Goal: Task Accomplishment & Management: Use online tool/utility

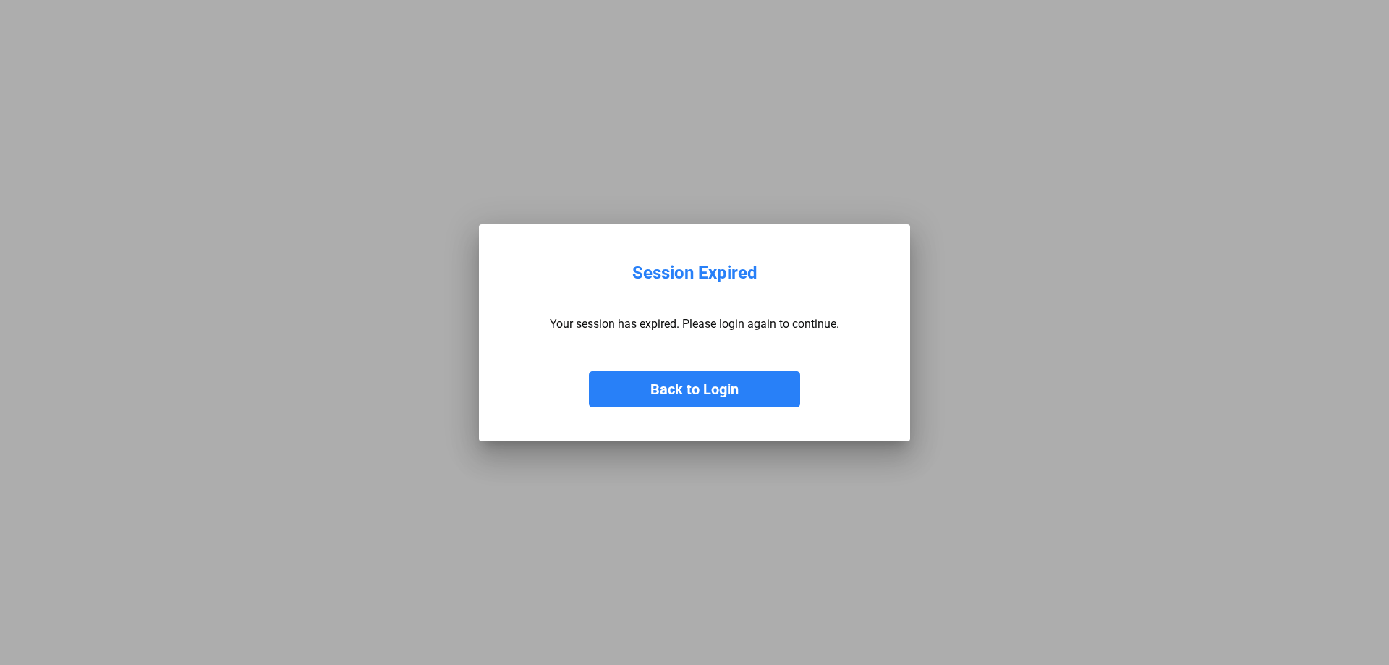
click at [662, 386] on button "Back to Login" at bounding box center [694, 389] width 211 height 36
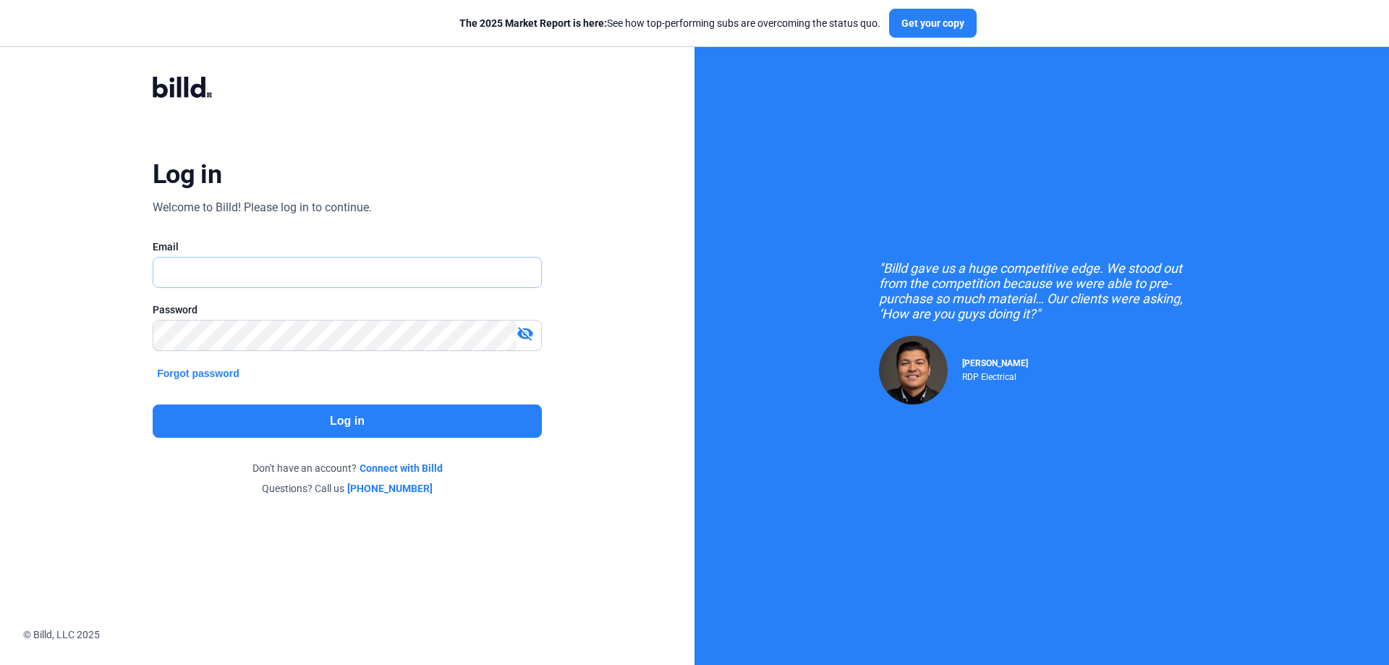
type input "[PERSON_NAME][EMAIL_ADDRESS][DOMAIN_NAME]"
click at [416, 420] on button "Log in" at bounding box center [347, 420] width 389 height 33
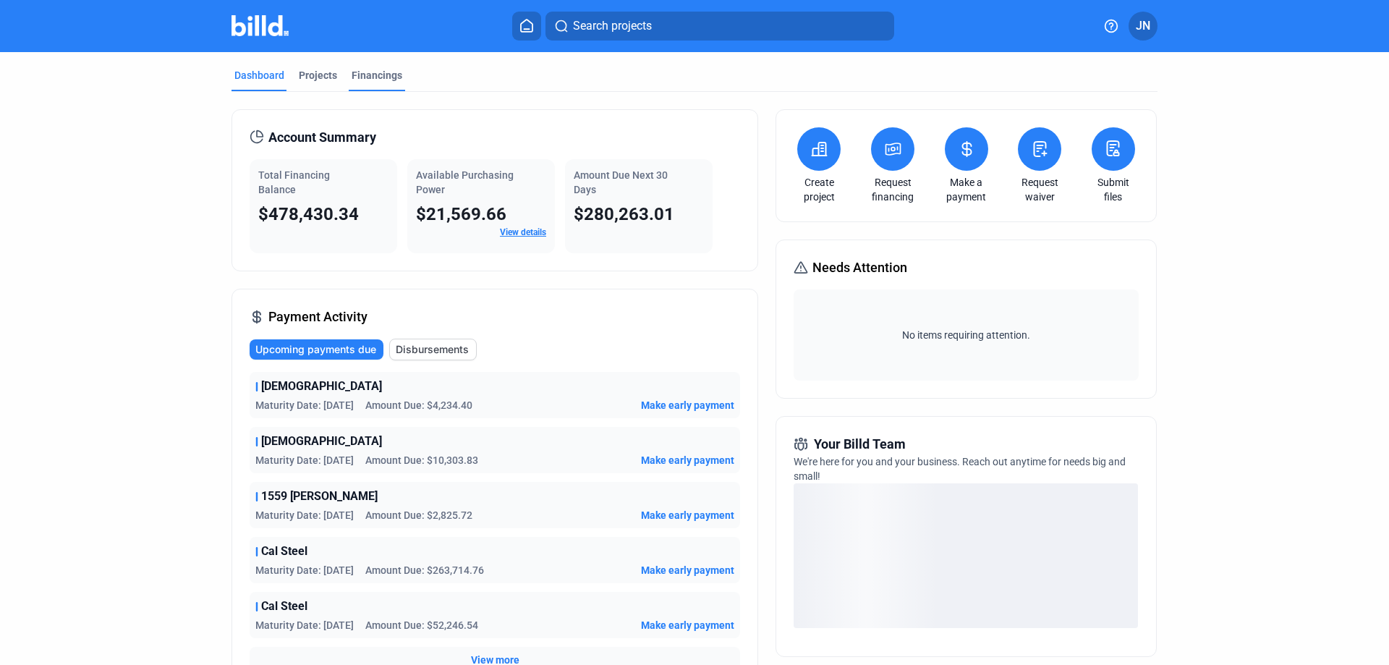
click at [361, 76] on div "Financings" at bounding box center [377, 75] width 51 height 14
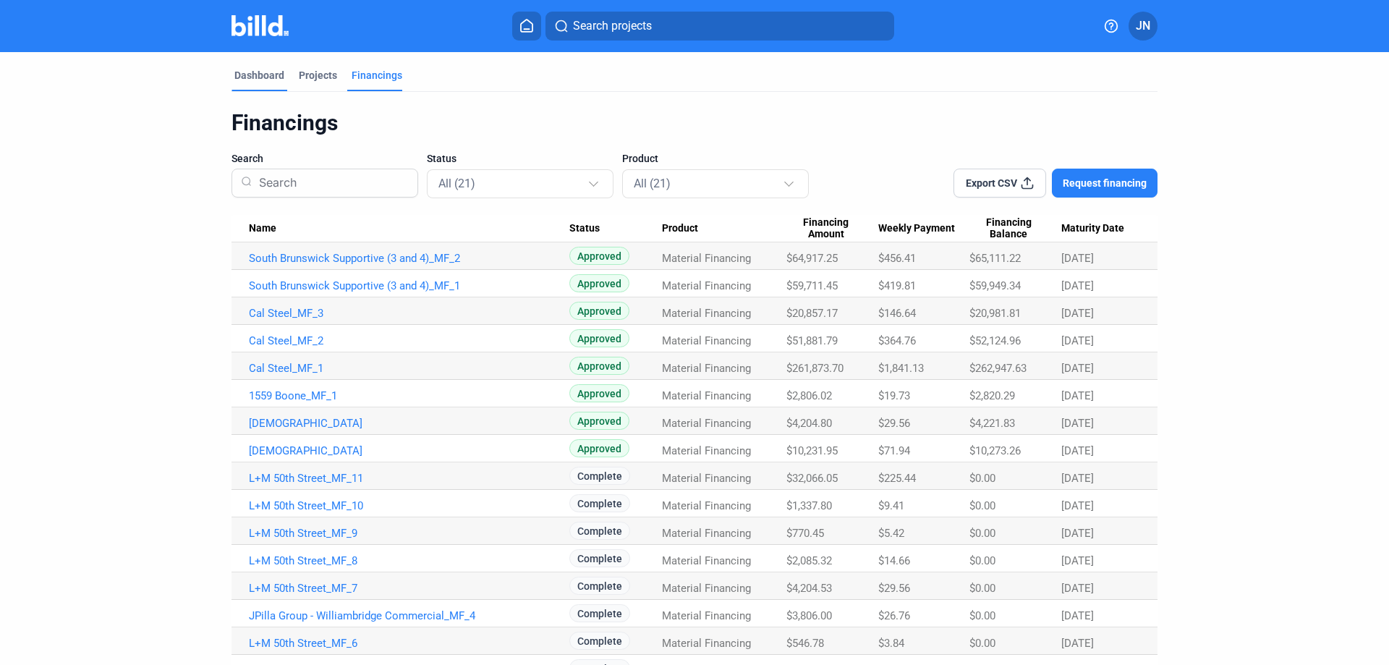
click at [268, 74] on div "Dashboard" at bounding box center [259, 75] width 50 height 14
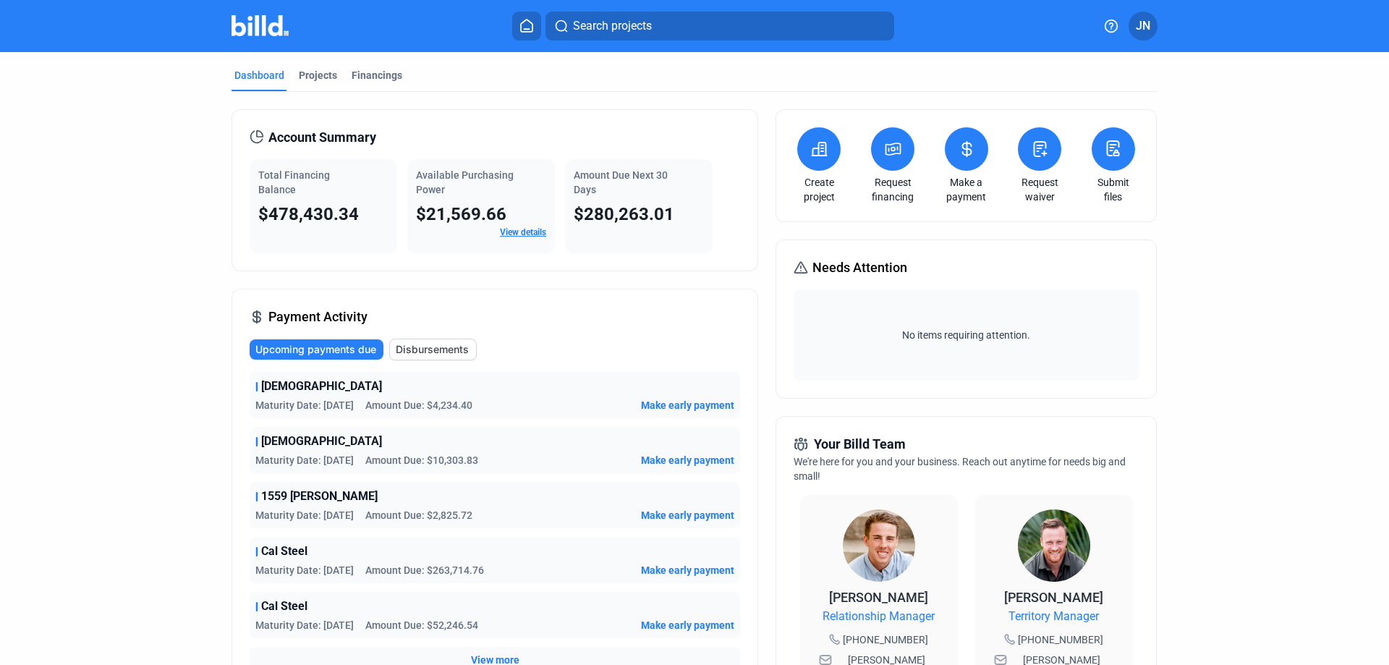
click at [968, 156] on icon at bounding box center [967, 148] width 18 height 17
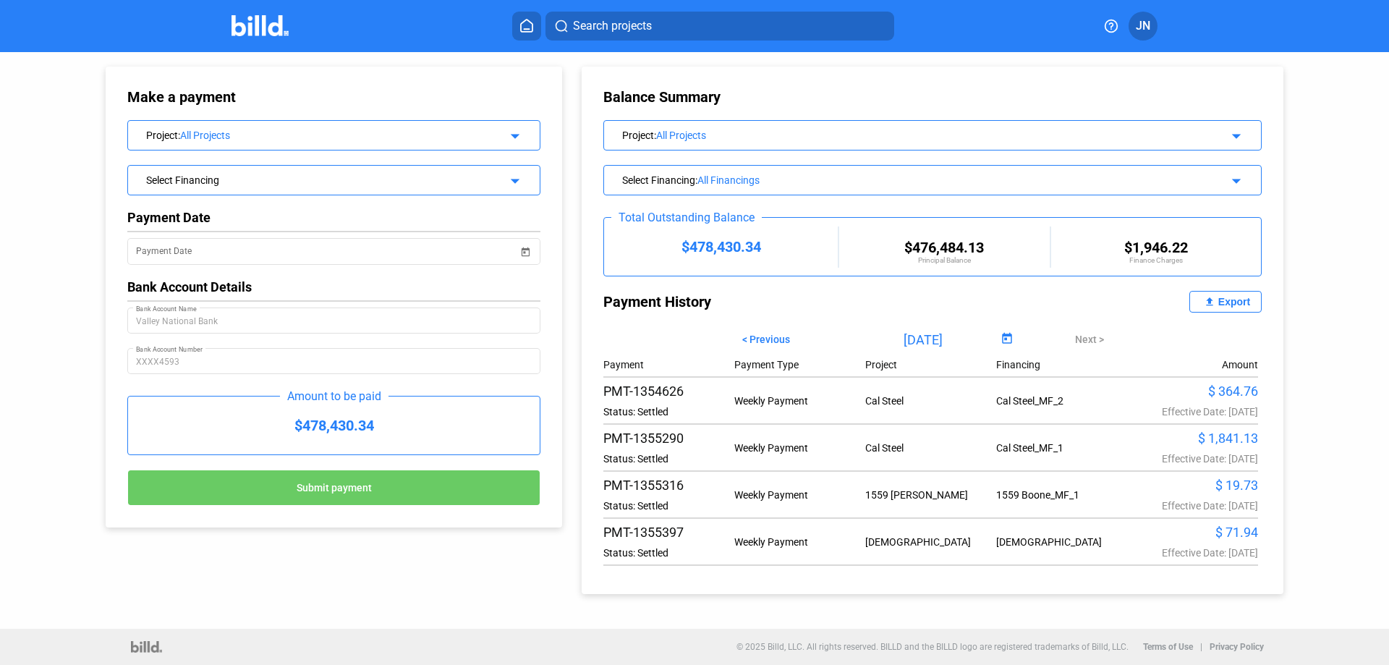
click at [276, 25] on img at bounding box center [260, 25] width 57 height 21
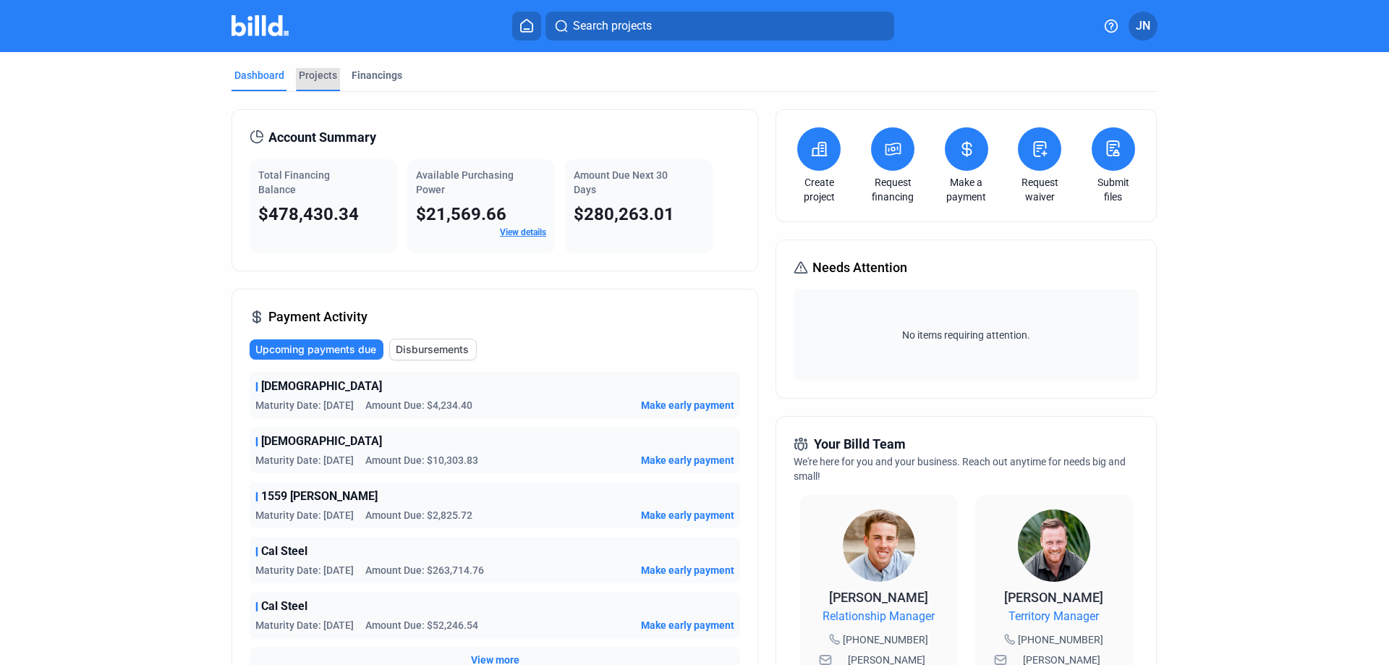
click at [313, 75] on div "Projects" at bounding box center [318, 75] width 38 height 14
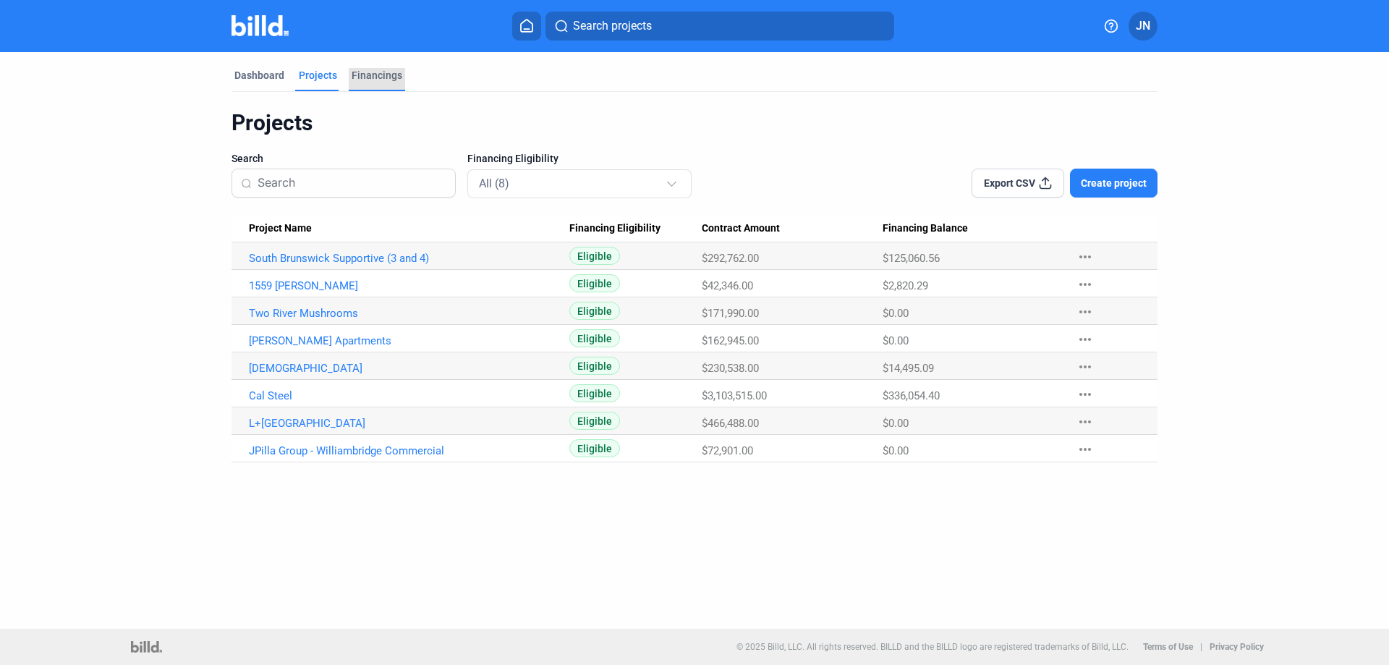
click at [386, 75] on div "Financings" at bounding box center [377, 75] width 51 height 14
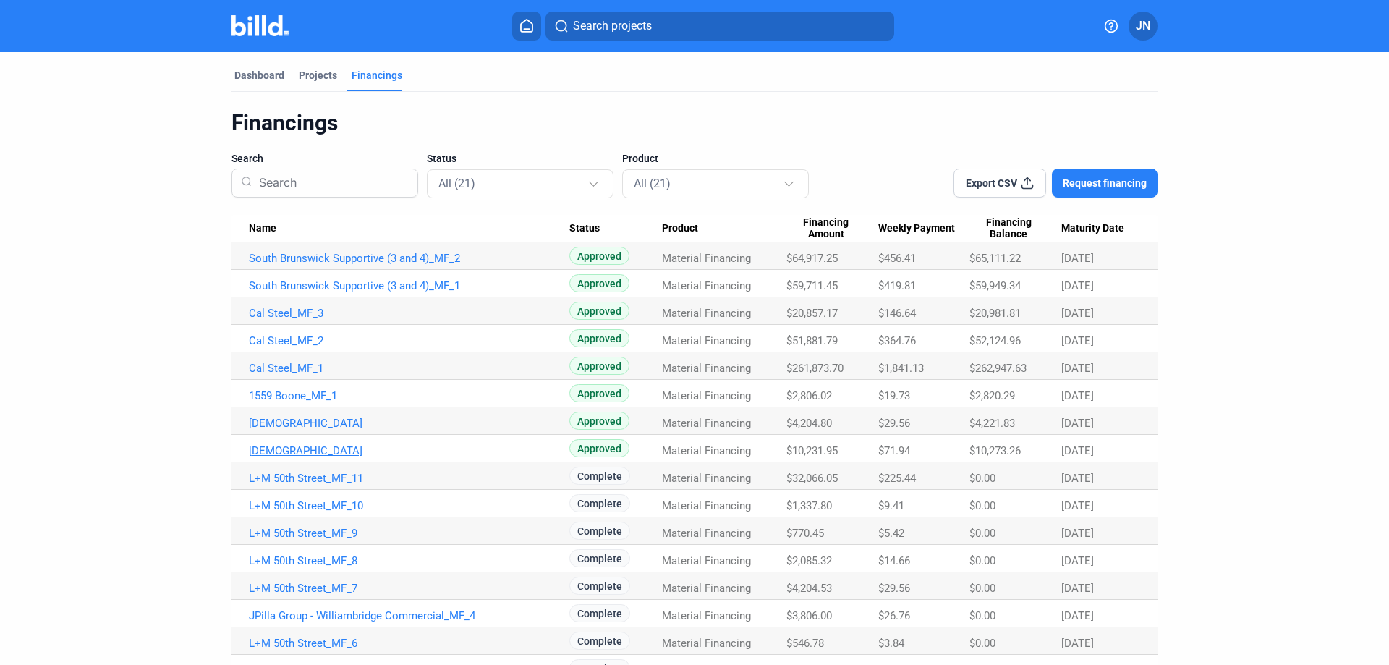
click at [326, 265] on link "[DEMOGRAPHIC_DATA]" at bounding box center [409, 258] width 321 height 13
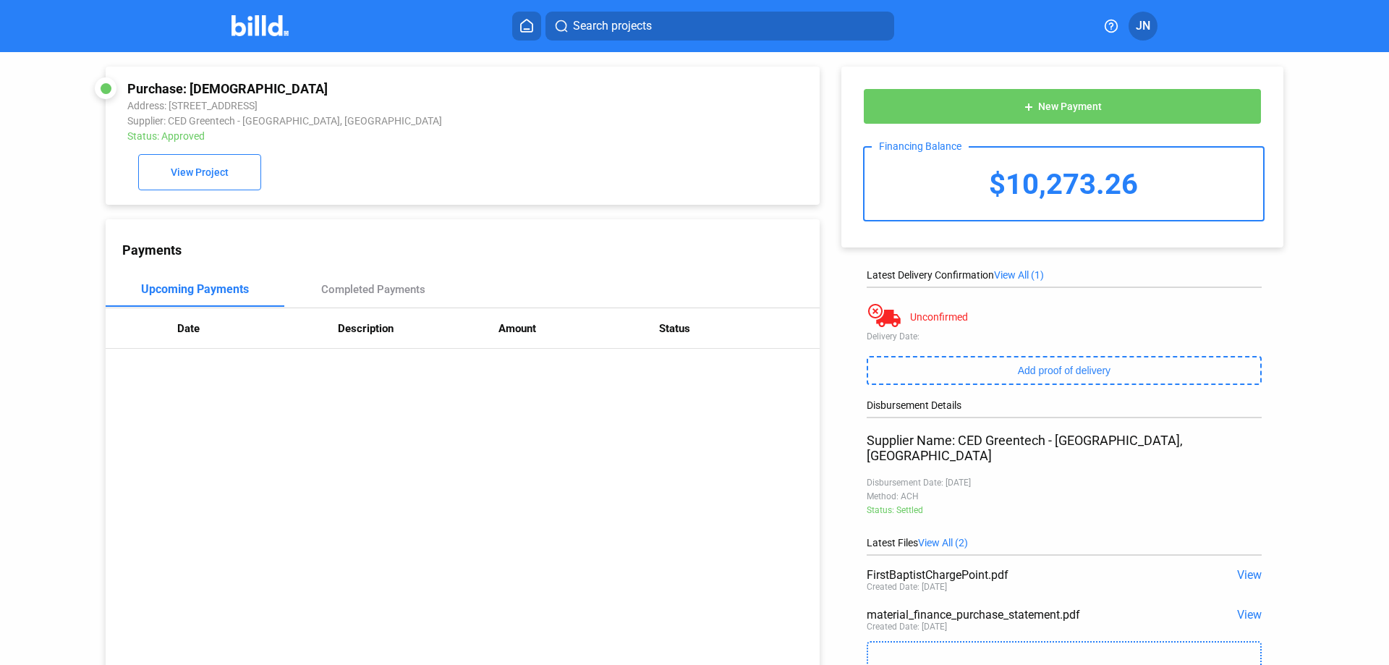
click at [1057, 103] on span "New Payment" at bounding box center [1070, 107] width 64 height 12
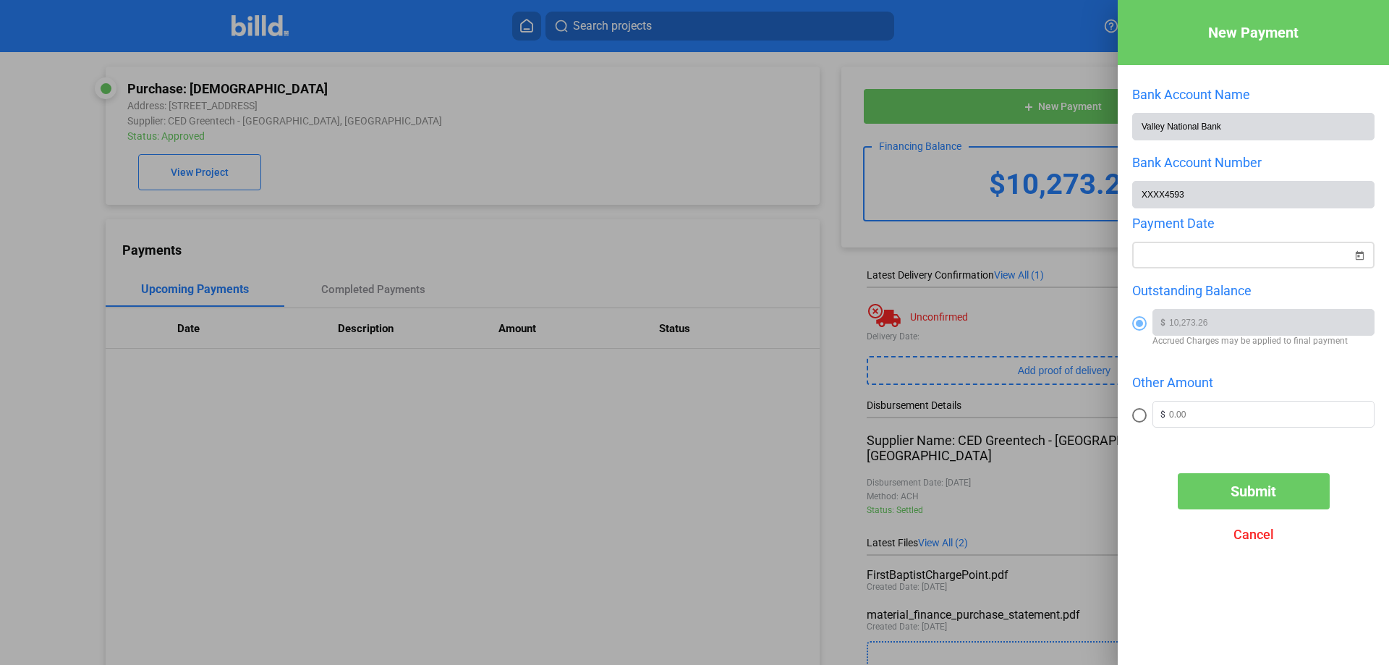
click at [1360, 258] on span "Open calendar" at bounding box center [1359, 246] width 35 height 35
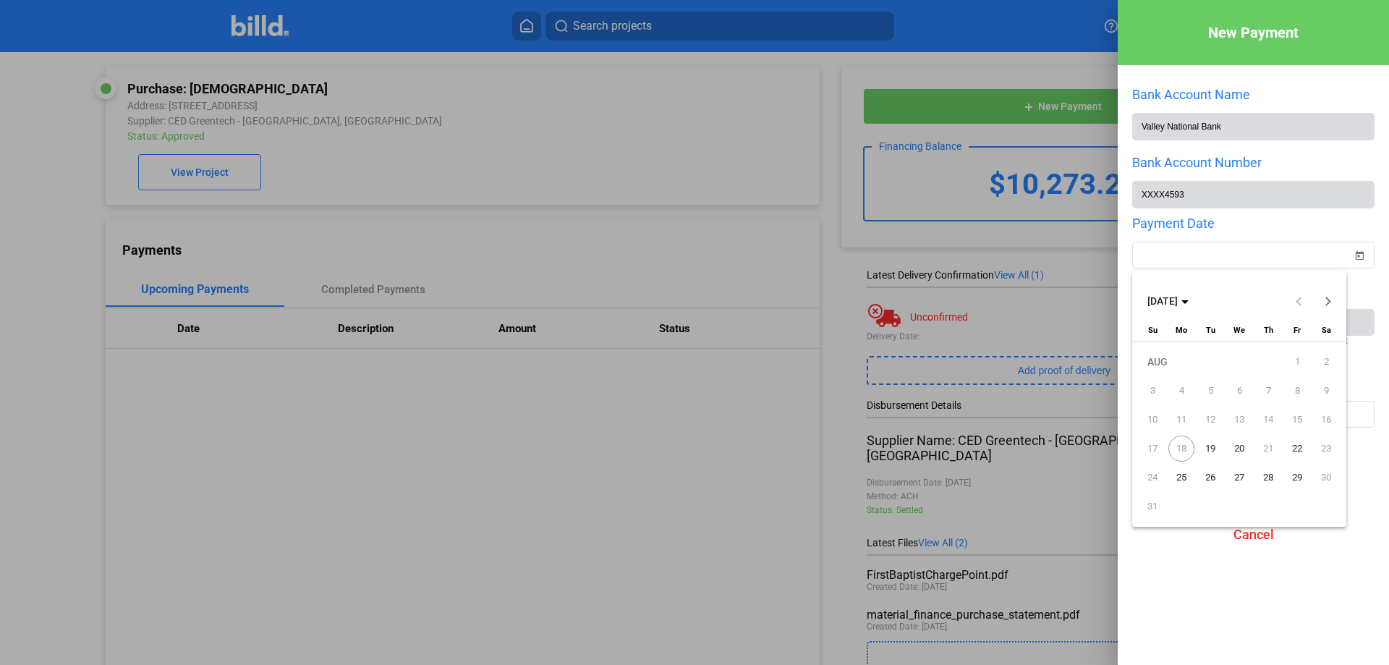
click at [1265, 451] on span "21" at bounding box center [1268, 449] width 26 height 26
click at [1238, 448] on span "20" at bounding box center [1239, 449] width 26 height 26
type input "[DATE]"
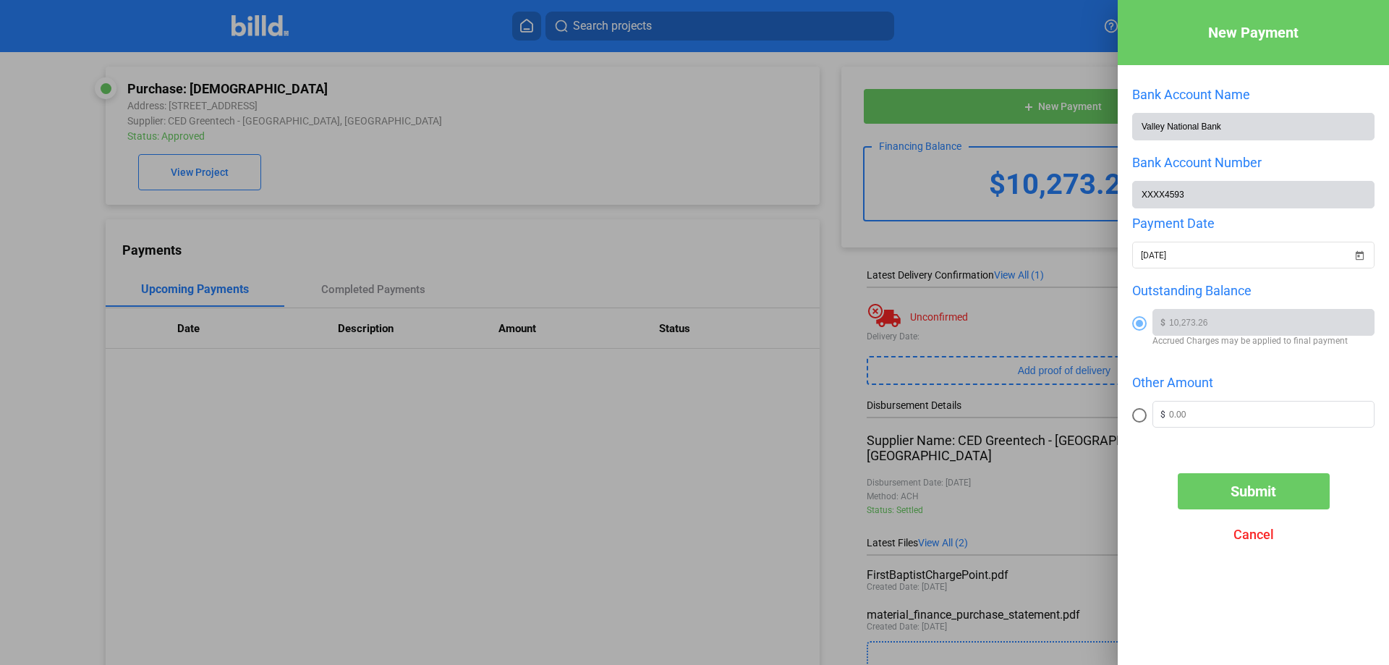
click at [1242, 492] on span "Submit" at bounding box center [1254, 491] width 46 height 17
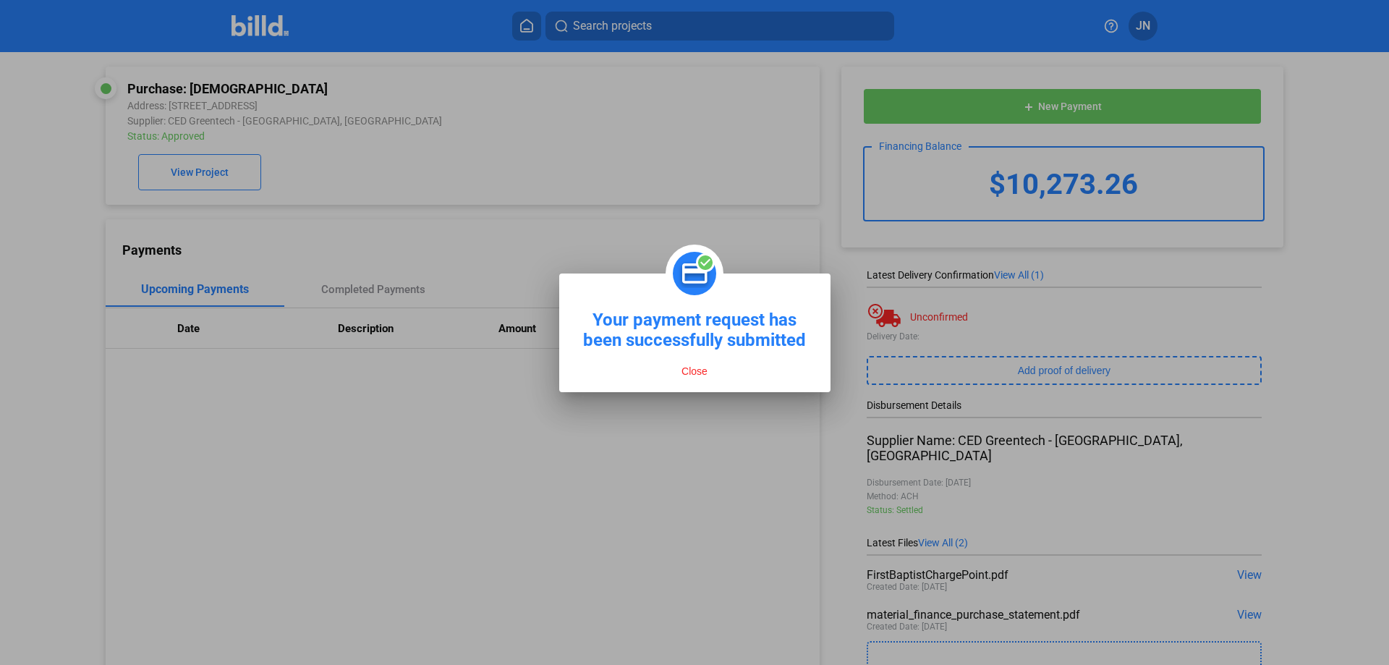
click at [690, 373] on button "Close" at bounding box center [694, 371] width 35 height 13
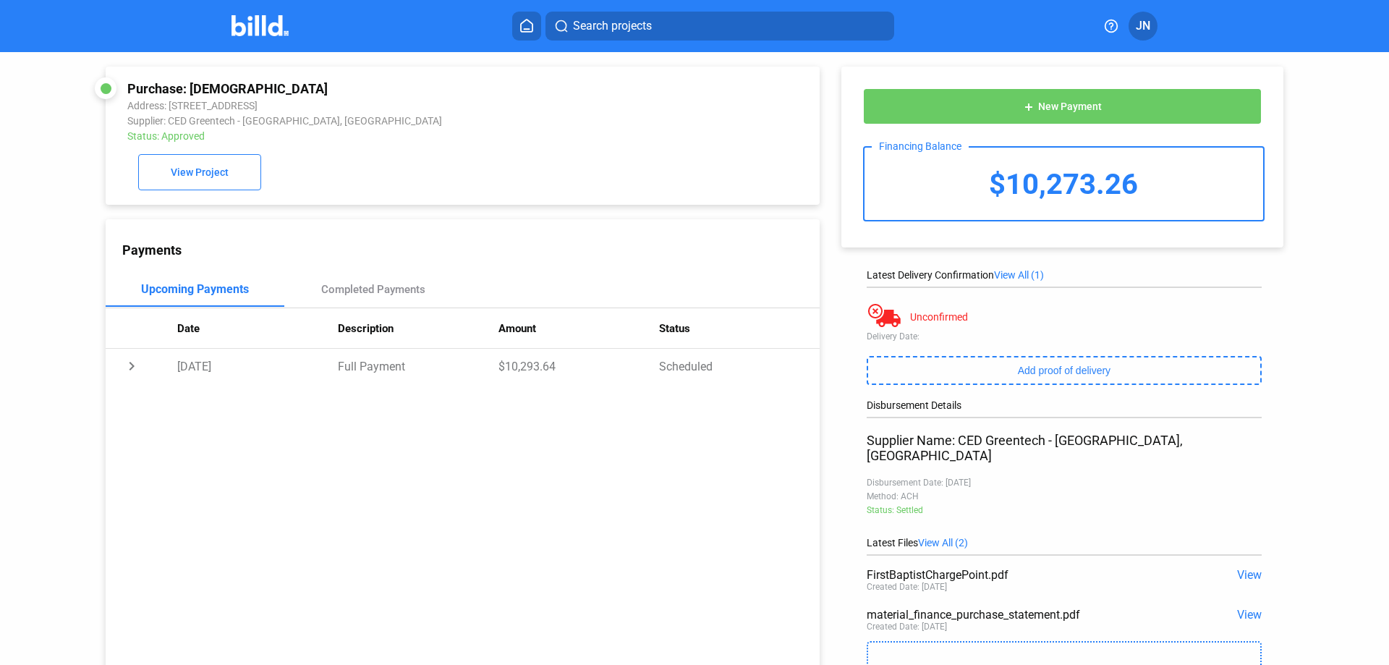
click at [261, 27] on img at bounding box center [260, 25] width 57 height 21
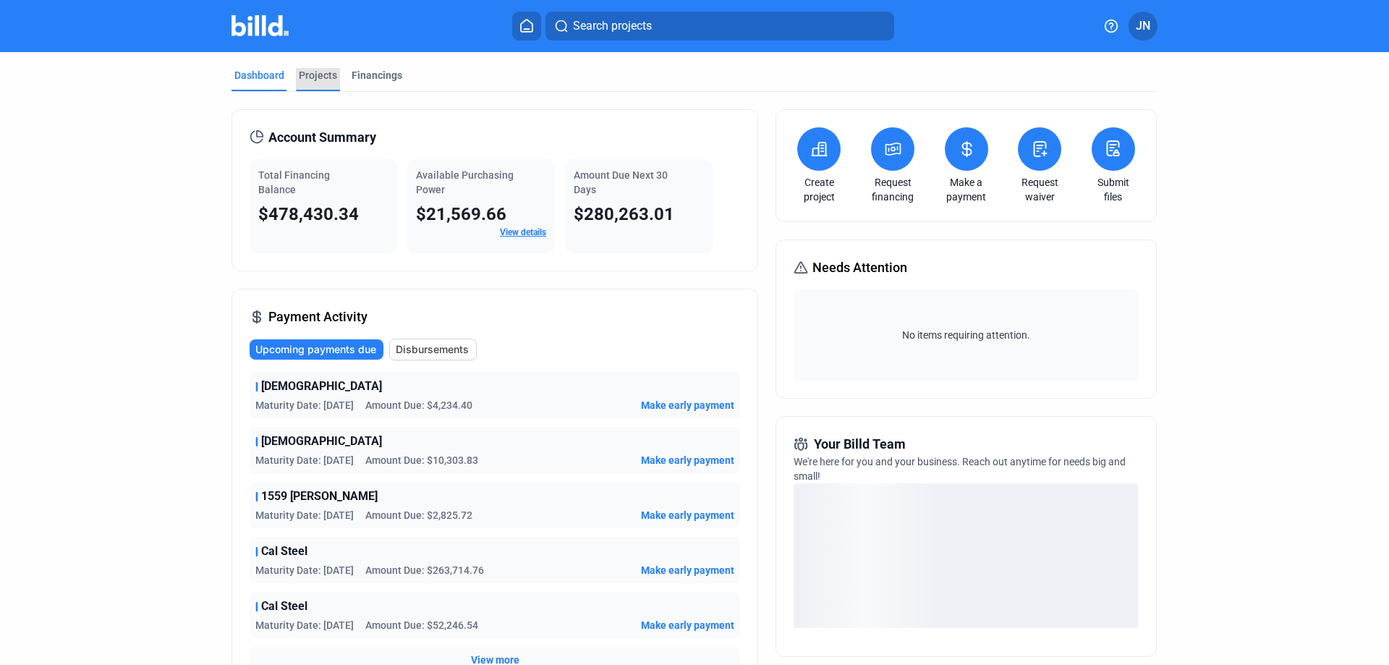
click at [314, 77] on div "Projects" at bounding box center [318, 75] width 38 height 14
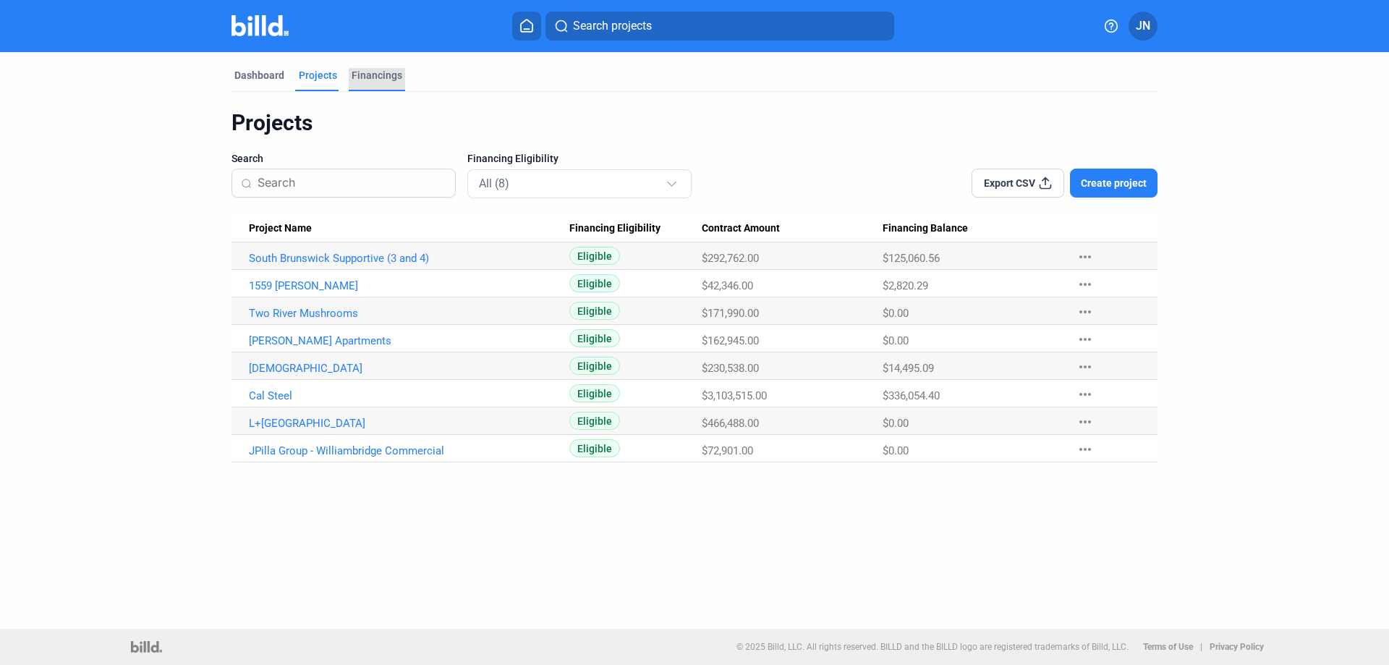
click at [386, 77] on div "Financings" at bounding box center [377, 75] width 51 height 14
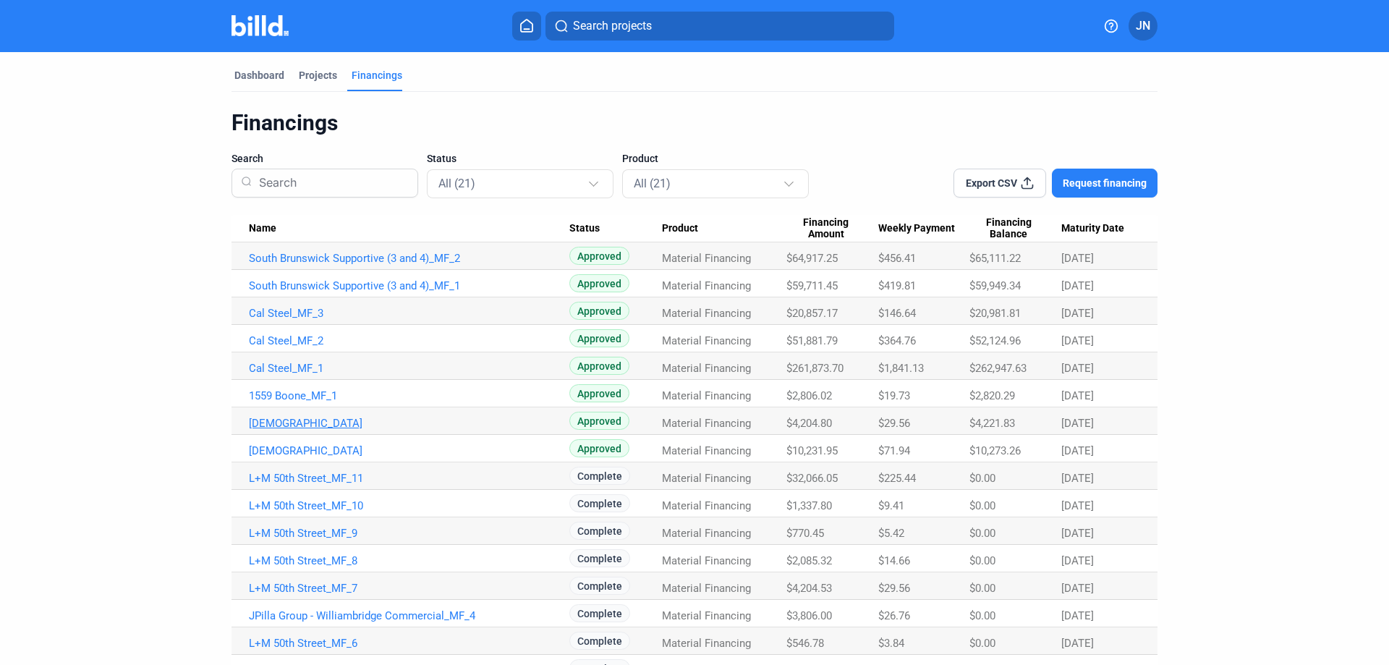
click at [362, 265] on link "[DEMOGRAPHIC_DATA]" at bounding box center [409, 258] width 321 height 13
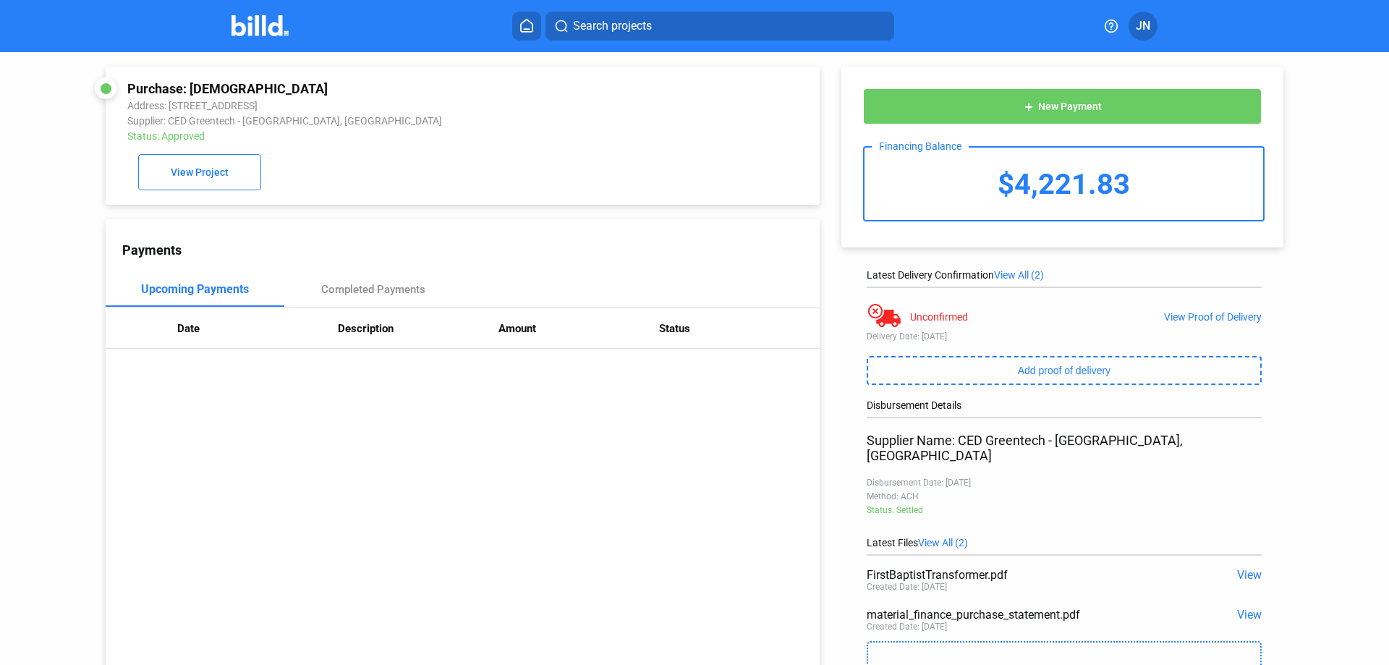
click at [1038, 111] on span "New Payment" at bounding box center [1070, 107] width 64 height 12
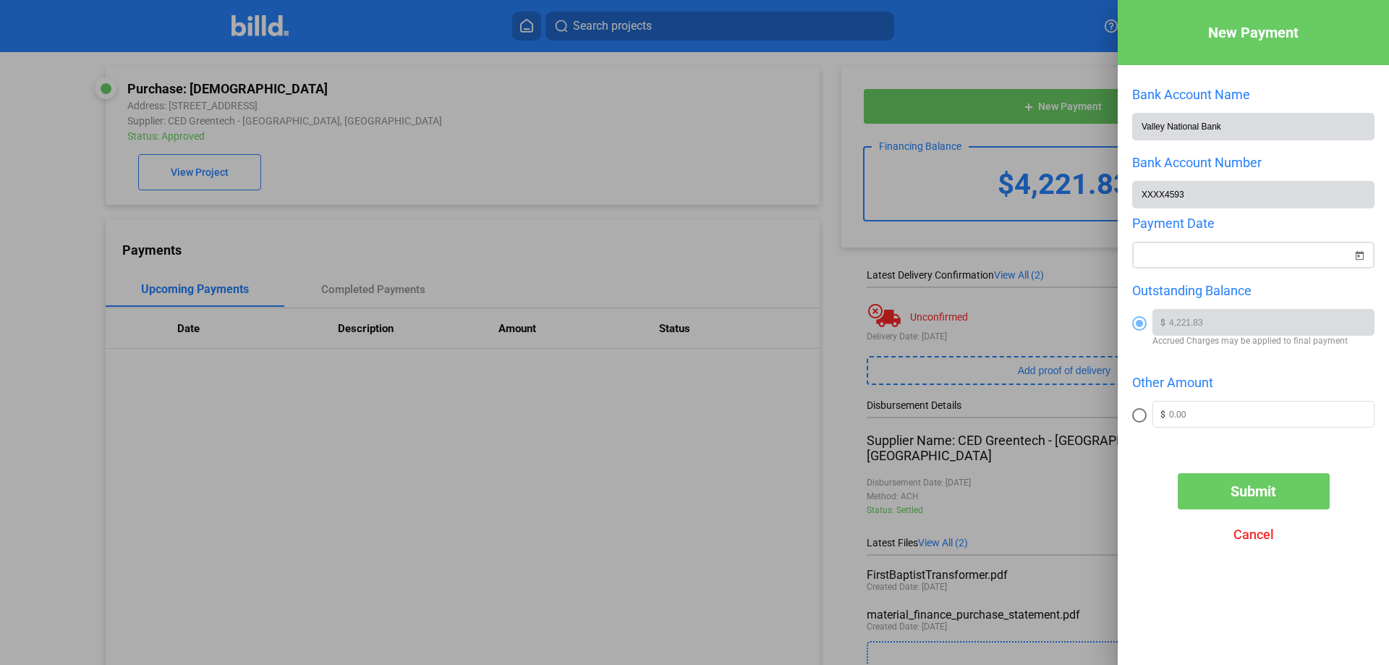
click at [1357, 254] on span "Open calendar" at bounding box center [1359, 246] width 35 height 35
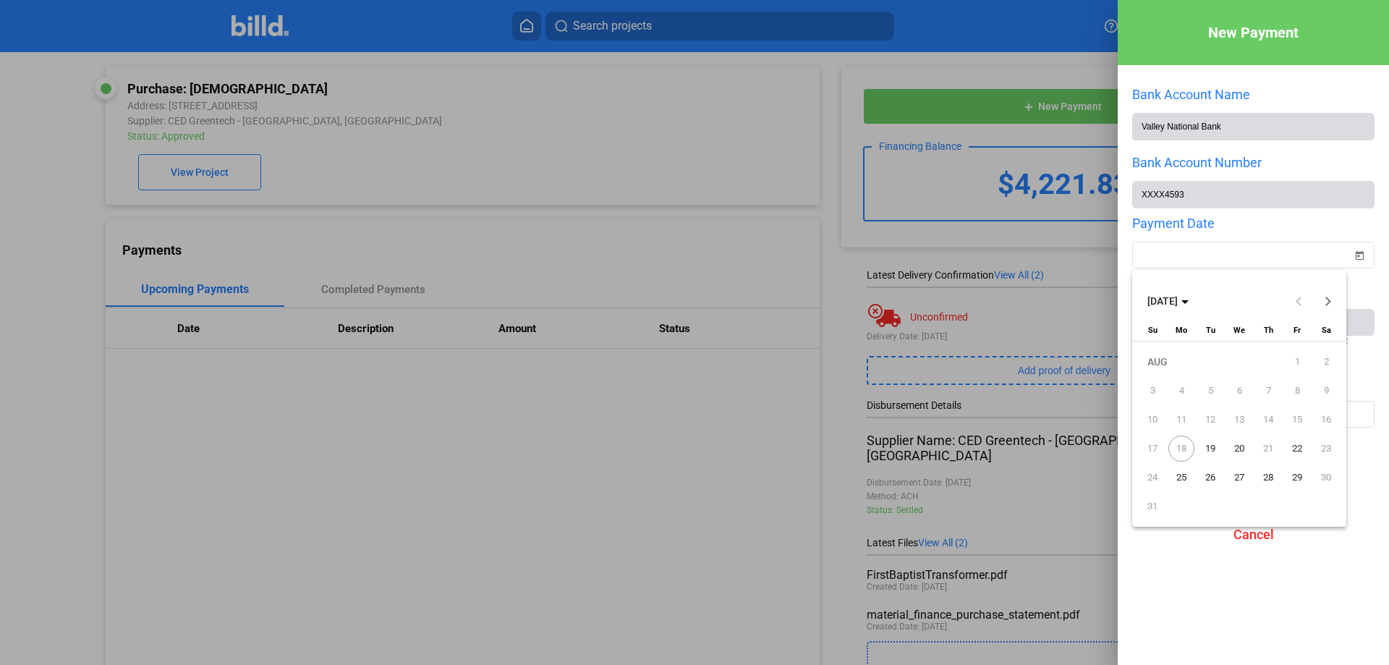
click at [1235, 446] on span "20" at bounding box center [1239, 449] width 26 height 26
type input "[DATE]"
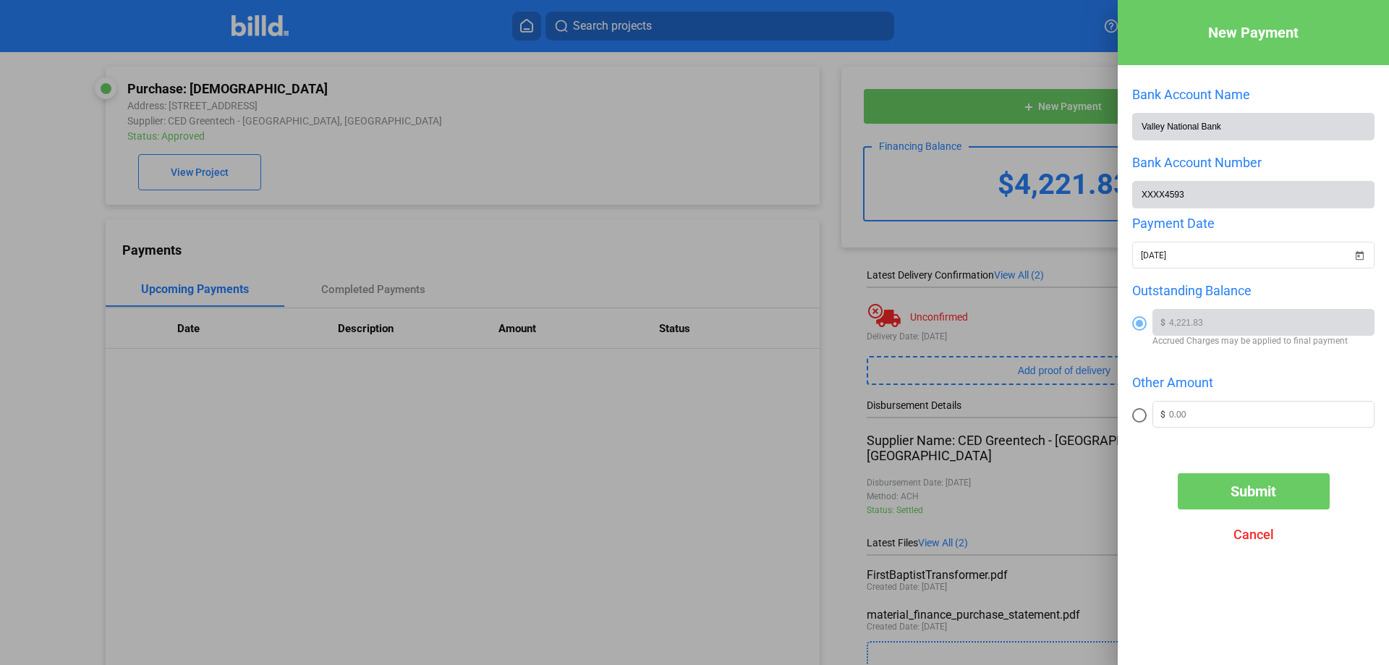
click at [1259, 500] on span "Submit" at bounding box center [1254, 491] width 46 height 17
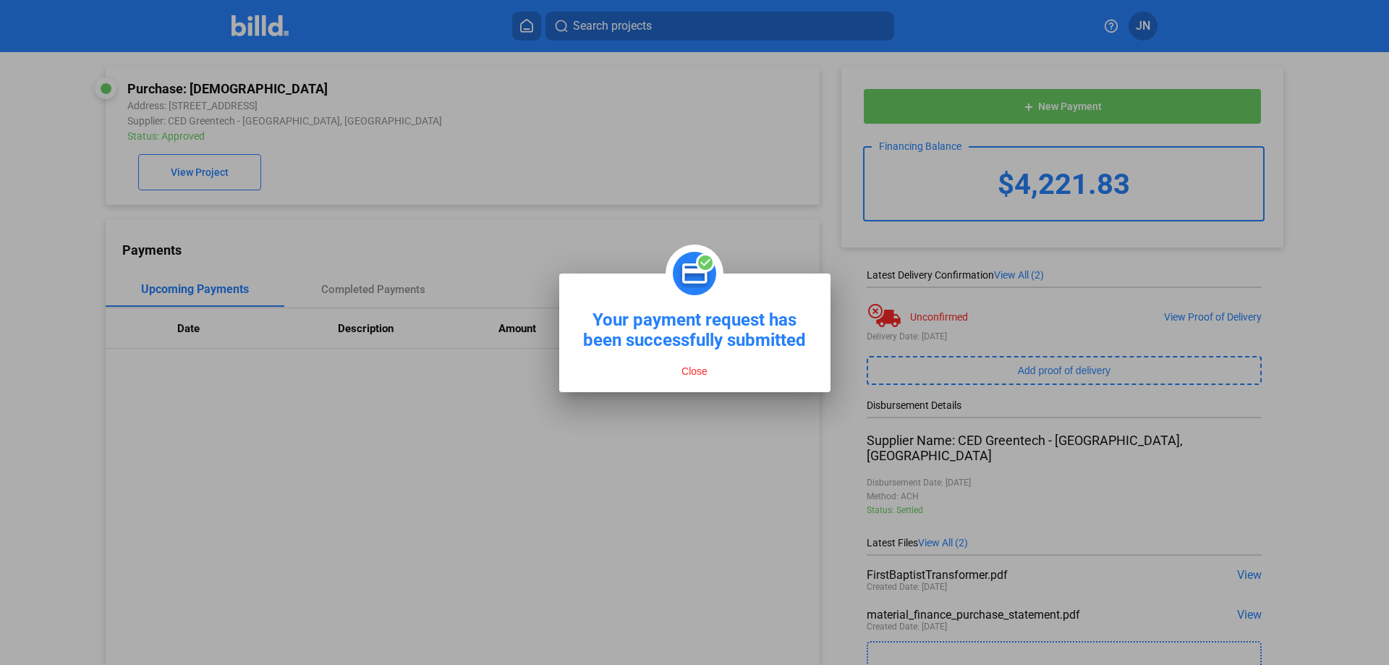
click at [682, 373] on button "Close" at bounding box center [694, 371] width 35 height 13
